Goal: Check status

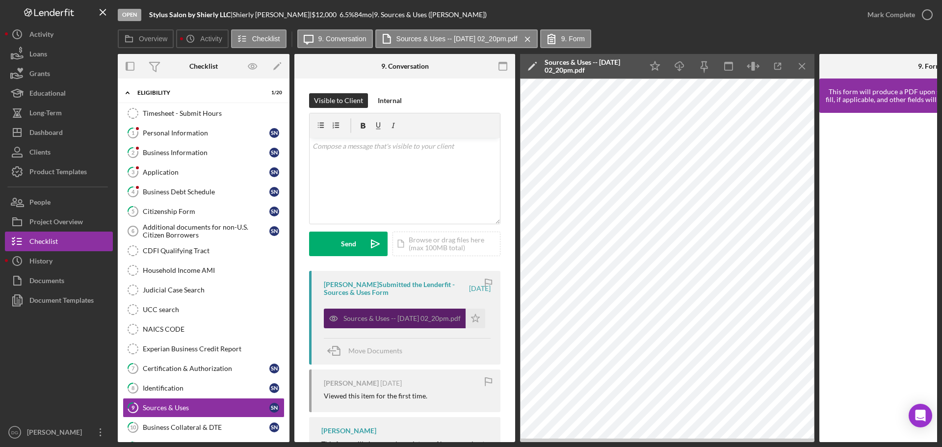
scroll to position [304, 0]
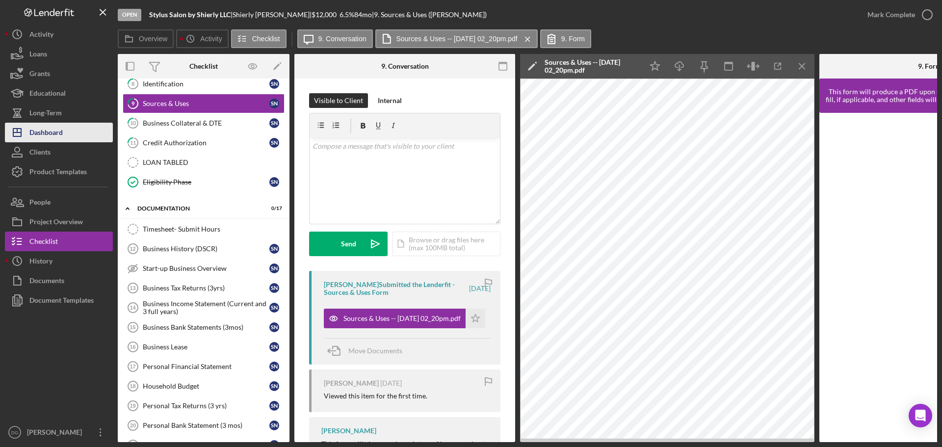
click at [49, 135] on div "Dashboard" at bounding box center [45, 134] width 33 height 22
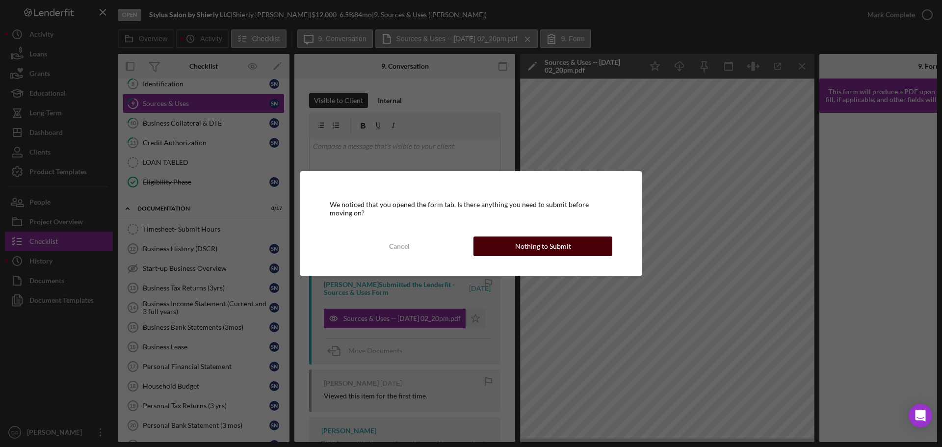
click at [546, 246] on div "Nothing to Submit" at bounding box center [543, 246] width 56 height 20
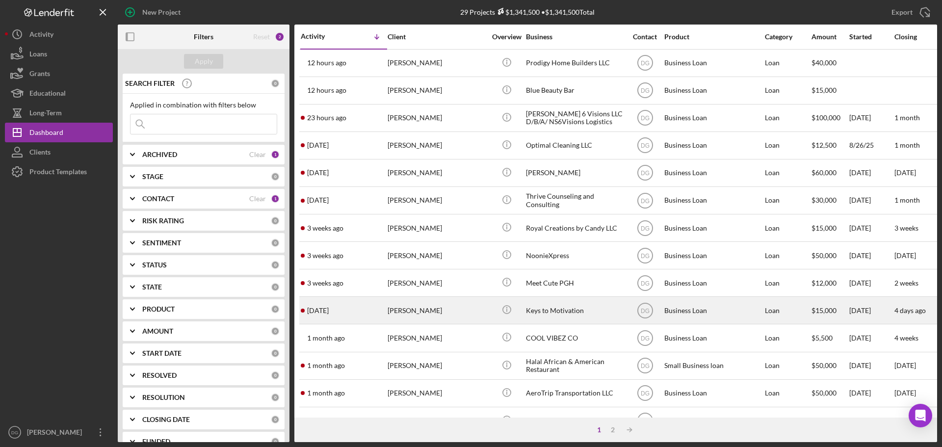
click at [427, 308] on div "[PERSON_NAME]" at bounding box center [437, 310] width 98 height 26
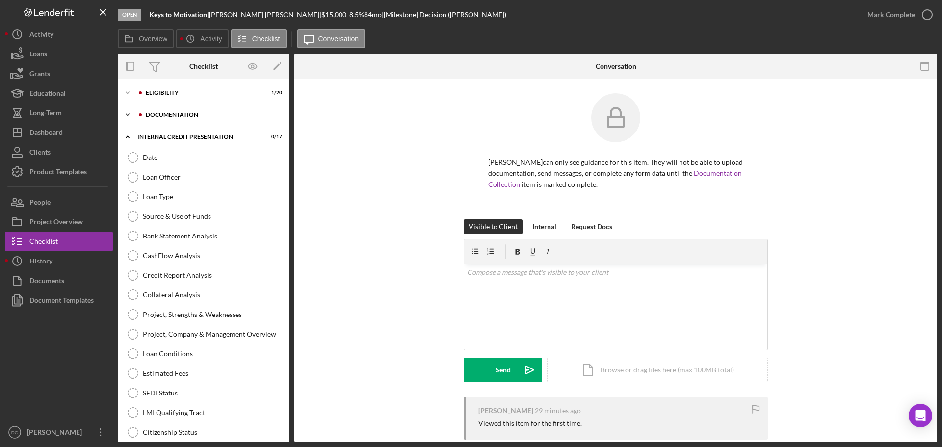
click at [180, 108] on div "Icon/Expander documentation 0 / 17" at bounding box center [204, 115] width 172 height 20
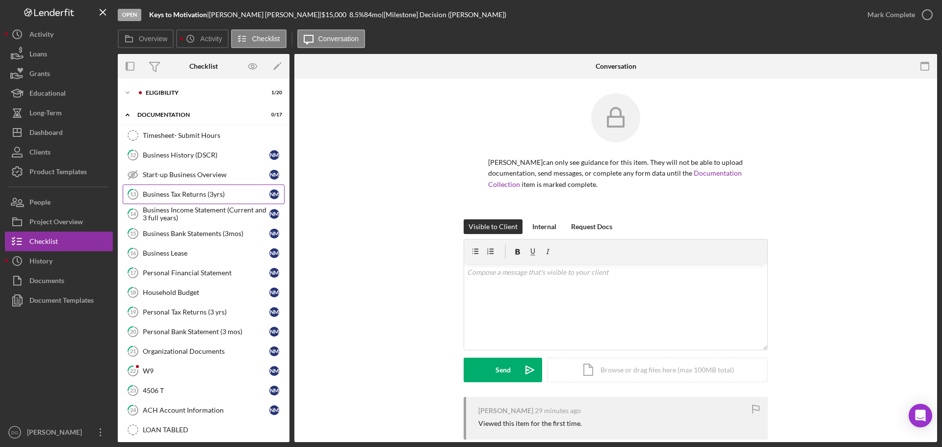
click at [157, 188] on link "13 Business Tax Returns (3yrs) N M" at bounding box center [204, 194] width 162 height 20
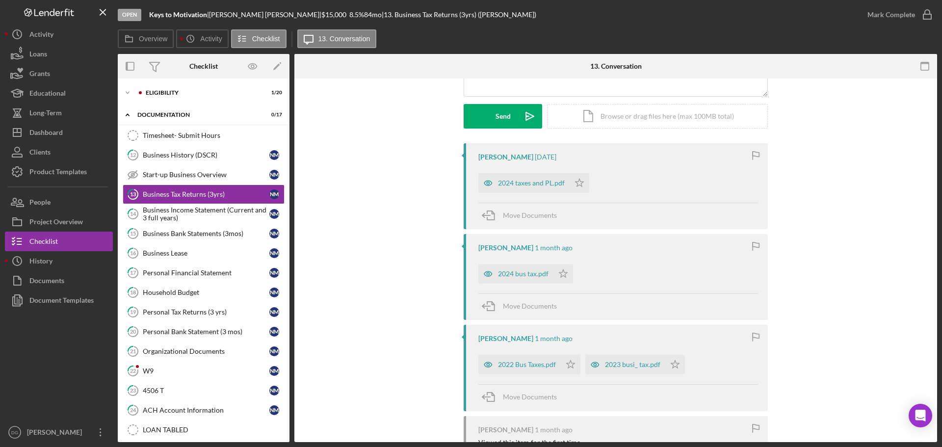
scroll to position [147, 0]
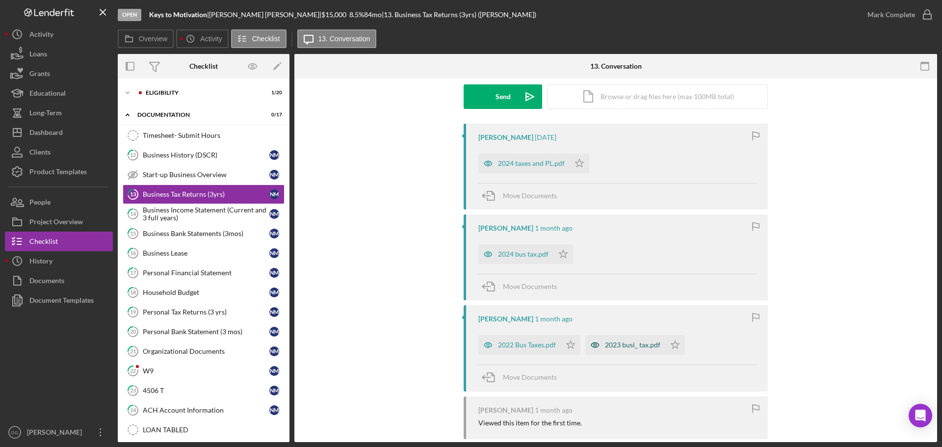
click at [615, 344] on div "2023 busi_ tax.pdf" at bounding box center [632, 345] width 55 height 8
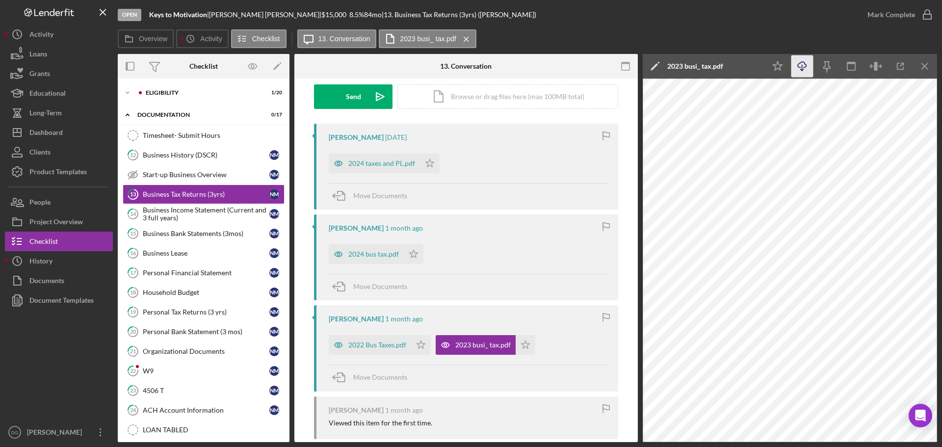
click at [798, 66] on icon "Icon/Download" at bounding box center [802, 66] width 22 height 22
